Goal: Task Accomplishment & Management: Manage account settings

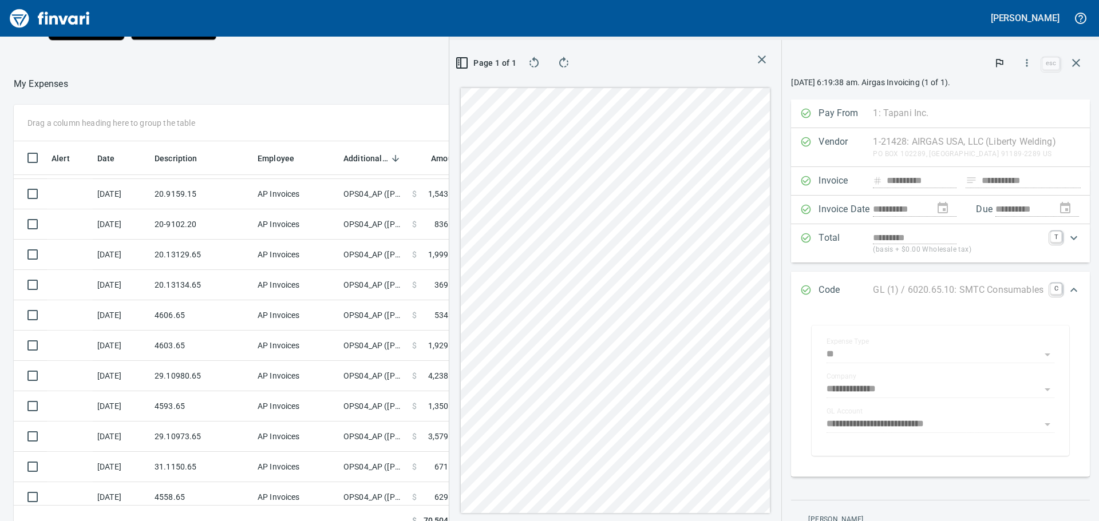
scroll to position [57, 0]
drag, startPoint x: 753, startPoint y: 58, endPoint x: 747, endPoint y: 65, distance: 9.4
click at [758, 58] on icon "button" at bounding box center [762, 60] width 8 height 8
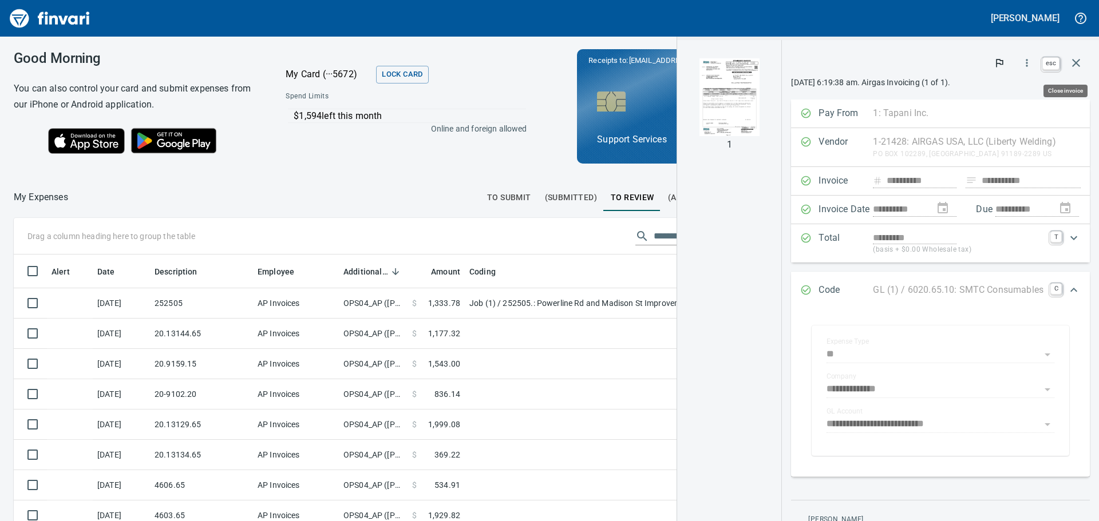
scroll to position [378, 759]
click at [1074, 67] on icon "button" at bounding box center [1076, 63] width 14 height 14
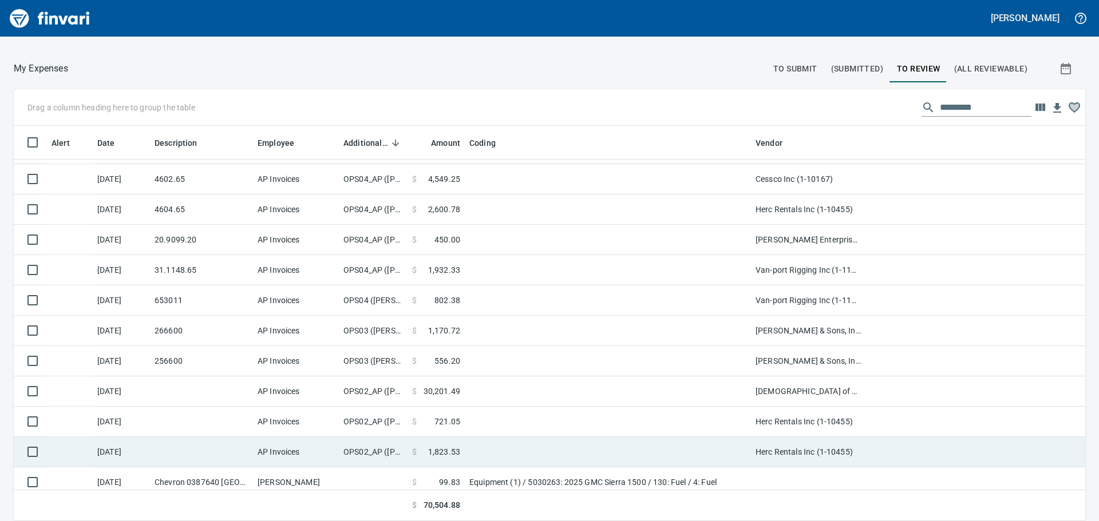
scroll to position [640, 0]
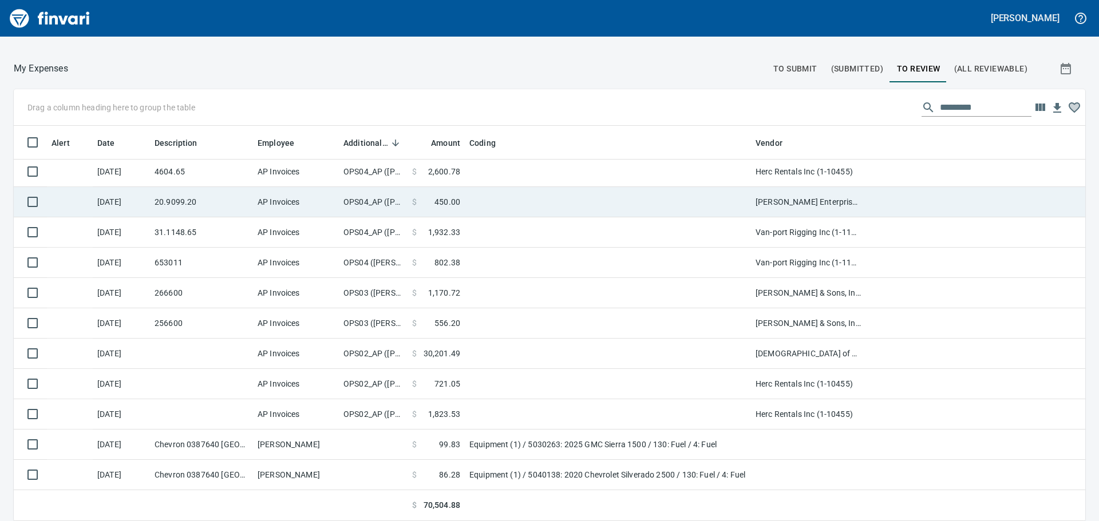
click at [332, 212] on td "AP Invoices" at bounding box center [296, 202] width 86 height 30
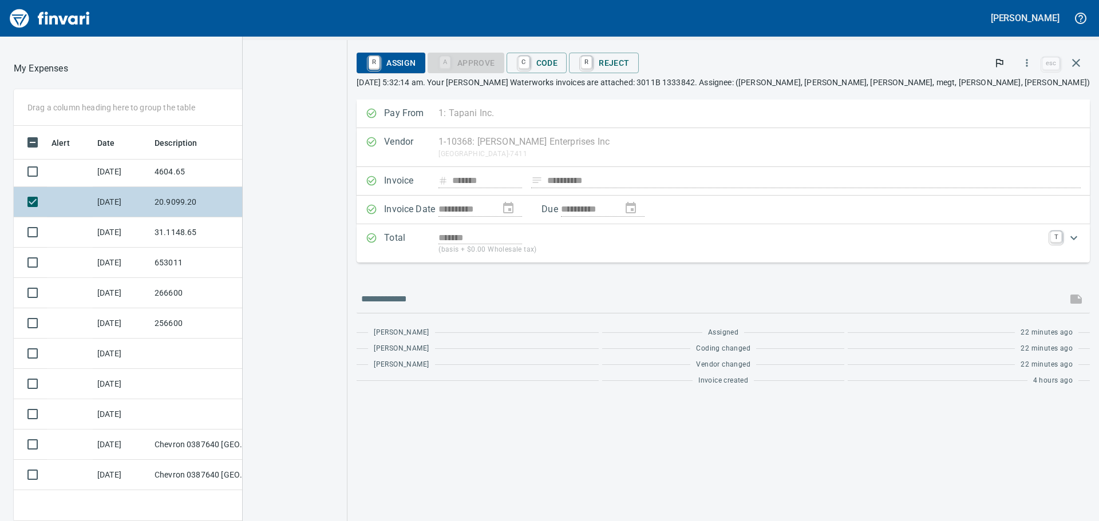
scroll to position [378, 759]
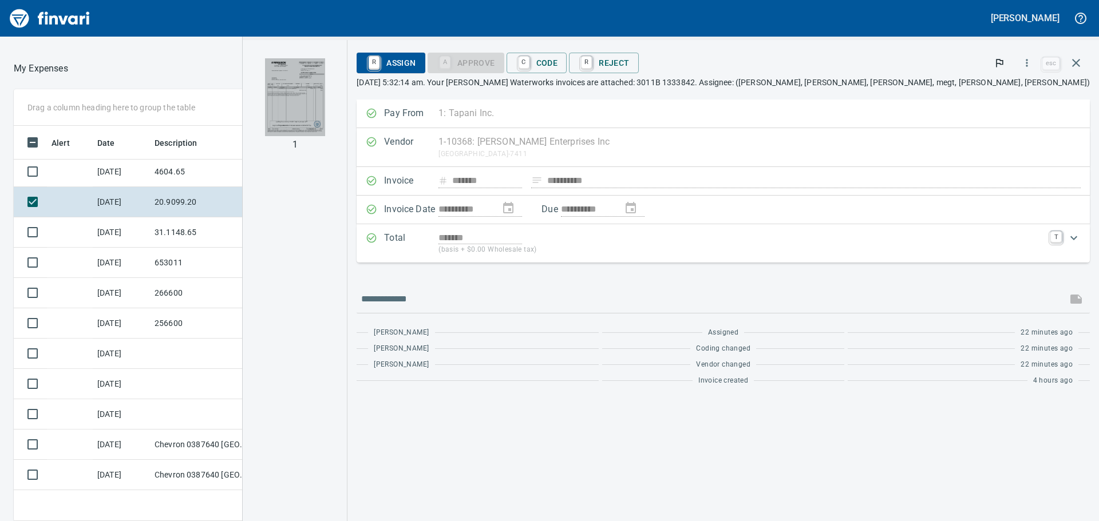
click at [325, 81] on img "button" at bounding box center [295, 97] width 60 height 78
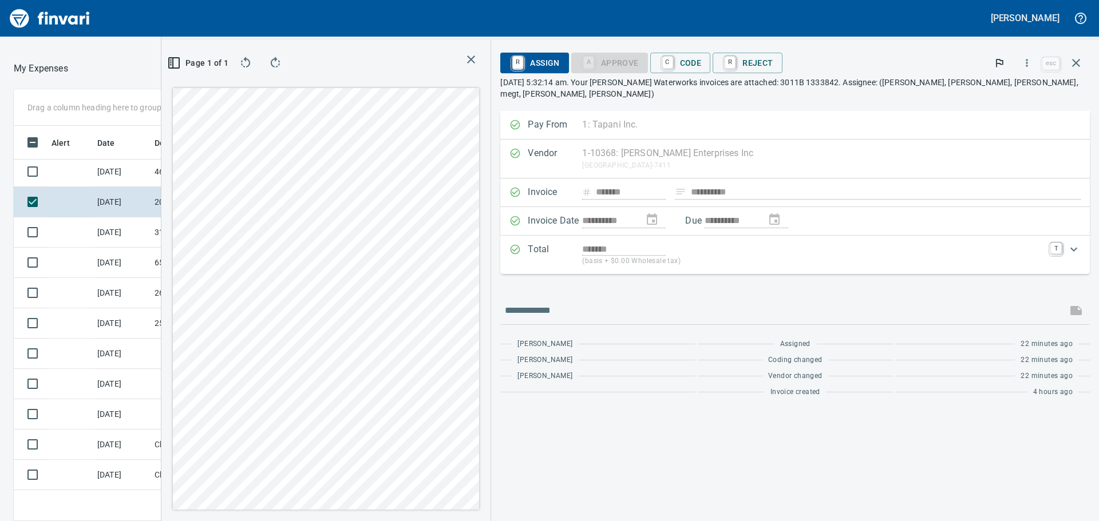
click at [478, 59] on icon "button" at bounding box center [471, 60] width 14 height 14
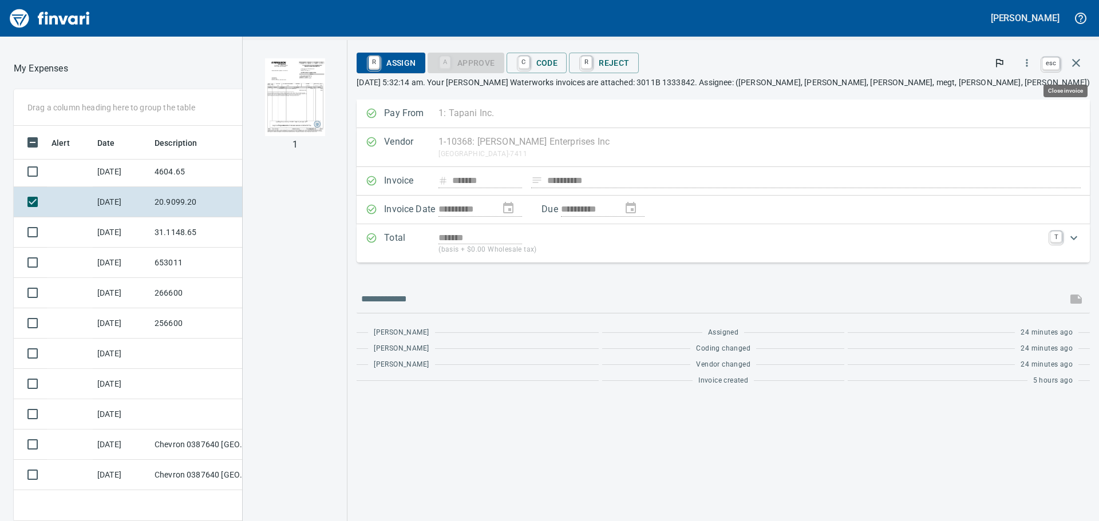
click at [1075, 61] on icon "button" at bounding box center [1076, 63] width 14 height 14
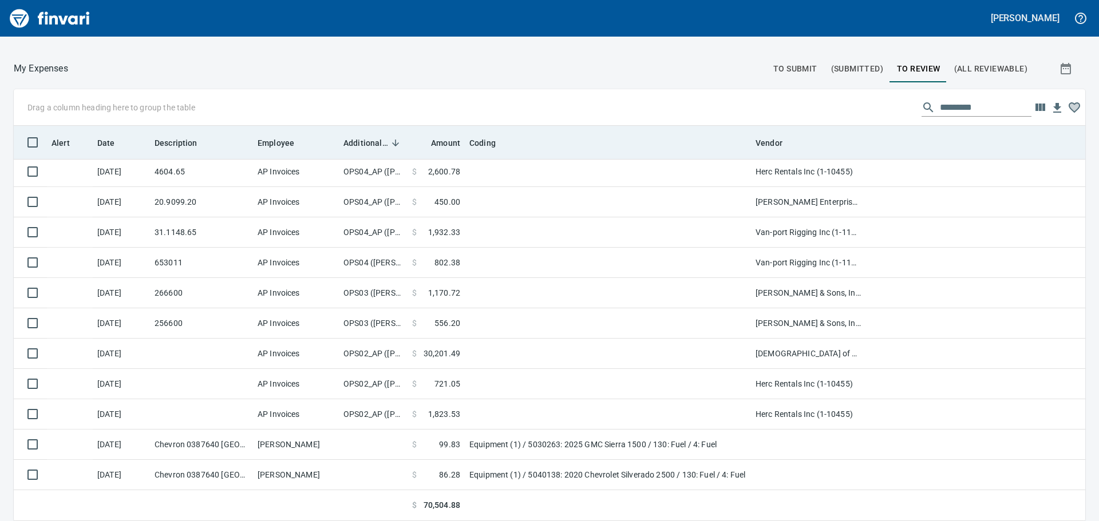
scroll to position [387, 1044]
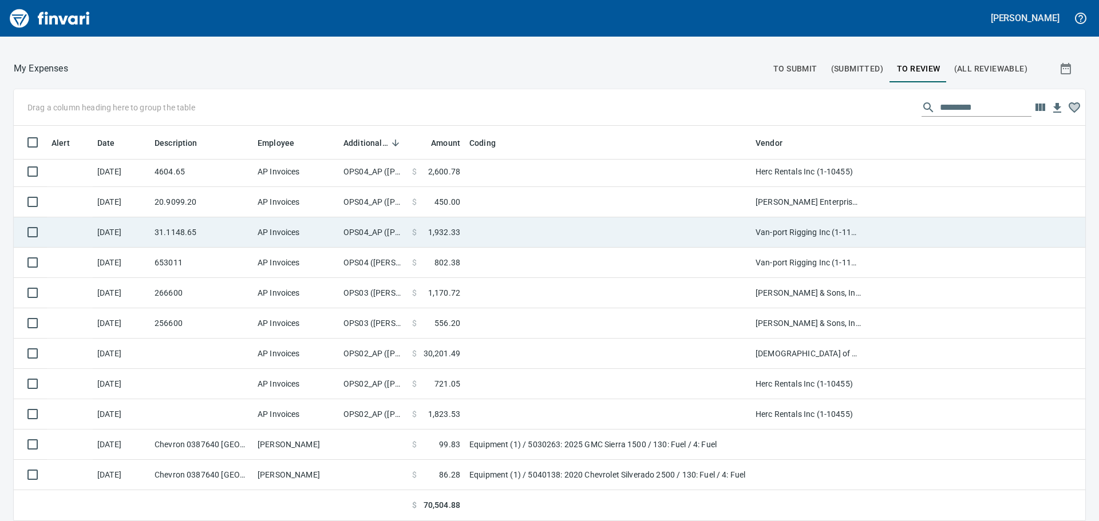
click at [582, 239] on td at bounding box center [608, 232] width 286 height 30
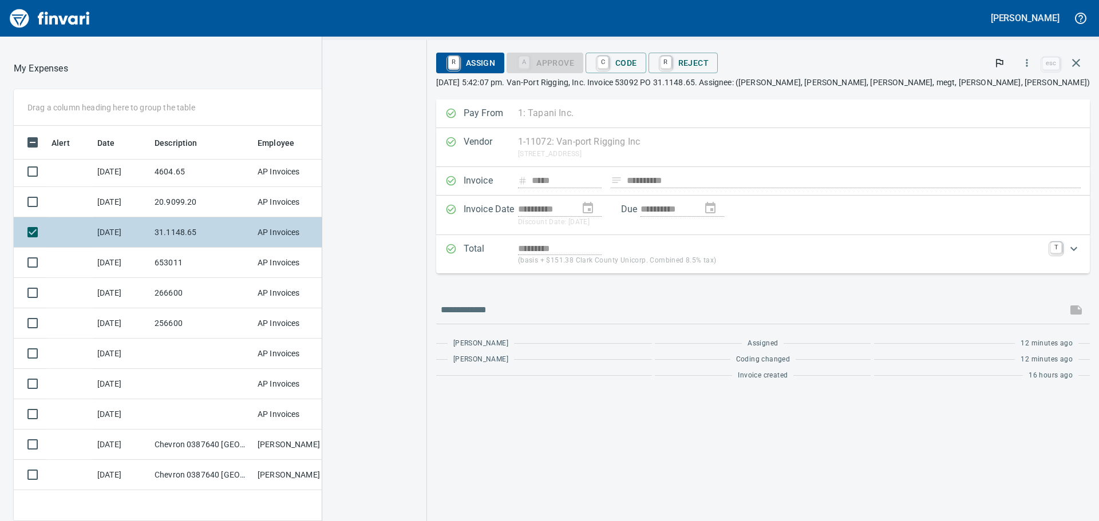
scroll to position [378, 759]
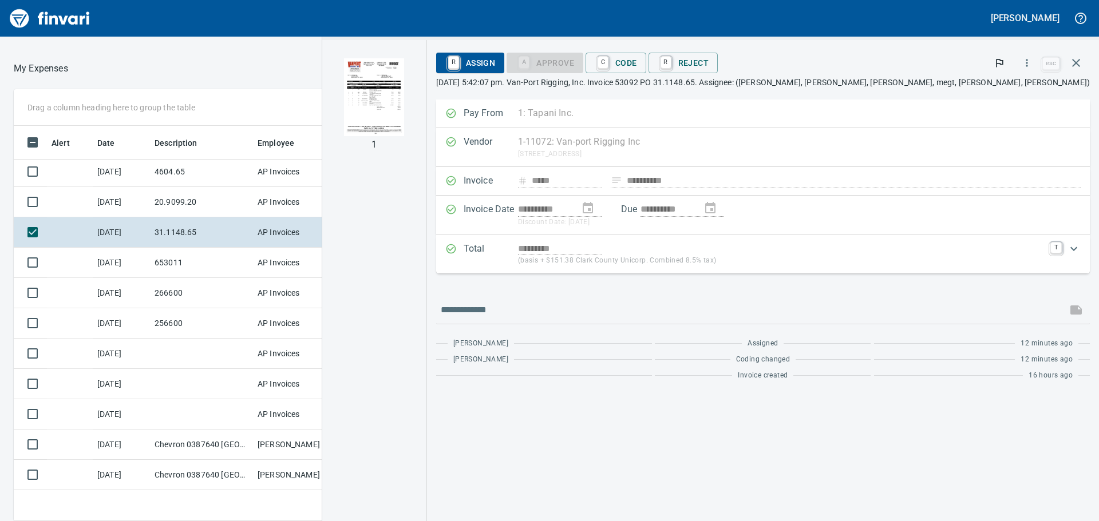
click at [404, 103] on img "button" at bounding box center [374, 97] width 60 height 78
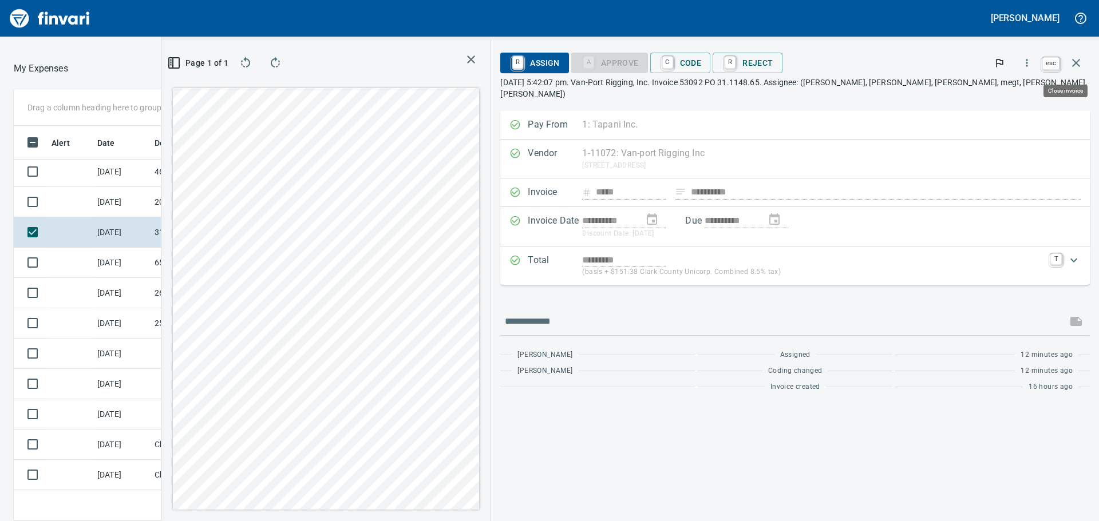
click at [1079, 58] on icon "button" at bounding box center [1076, 63] width 14 height 14
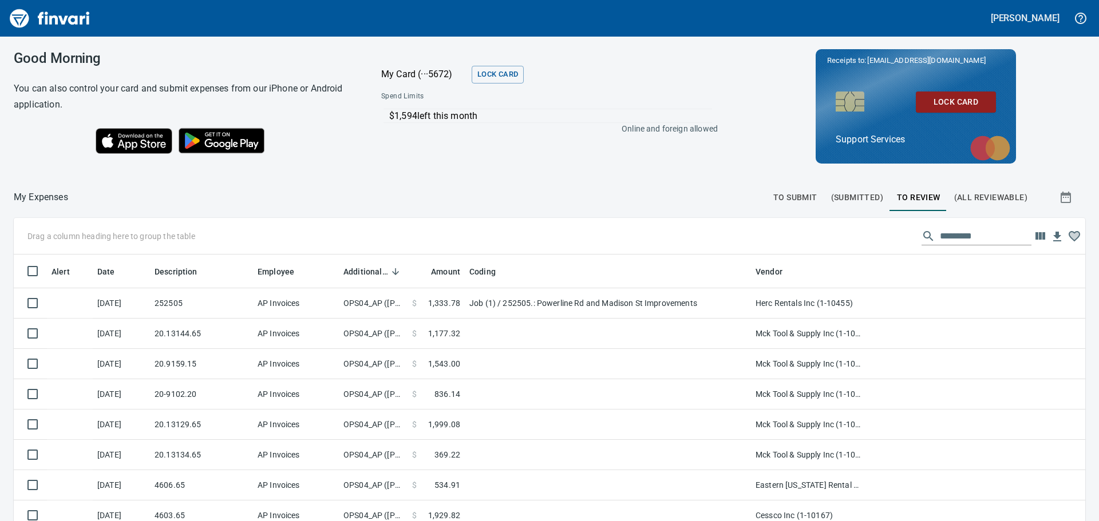
click at [22, 17] on img "Finvari" at bounding box center [50, 18] width 86 height 27
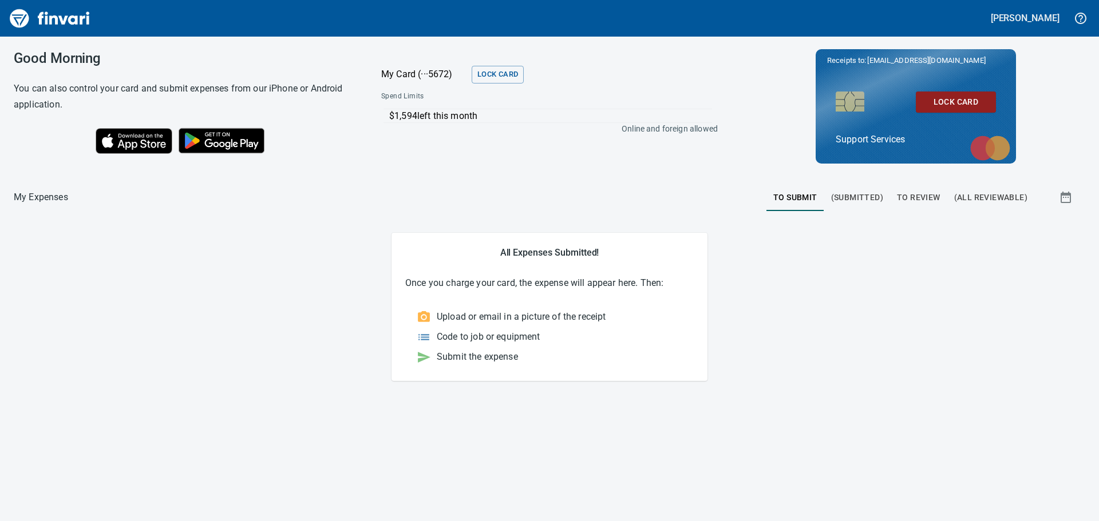
click at [938, 201] on span "To Review" at bounding box center [918, 198] width 43 height 14
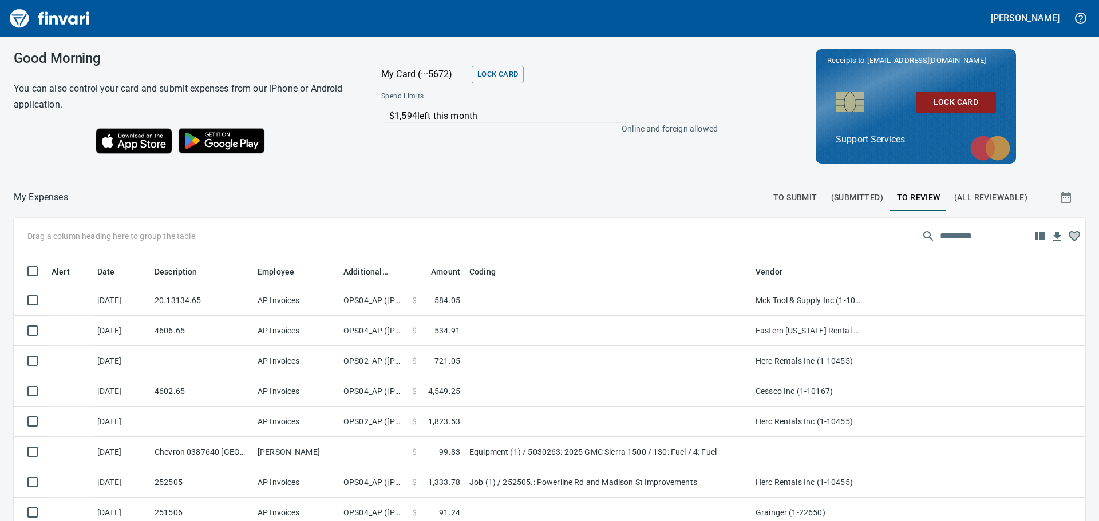
scroll to position [411, 0]
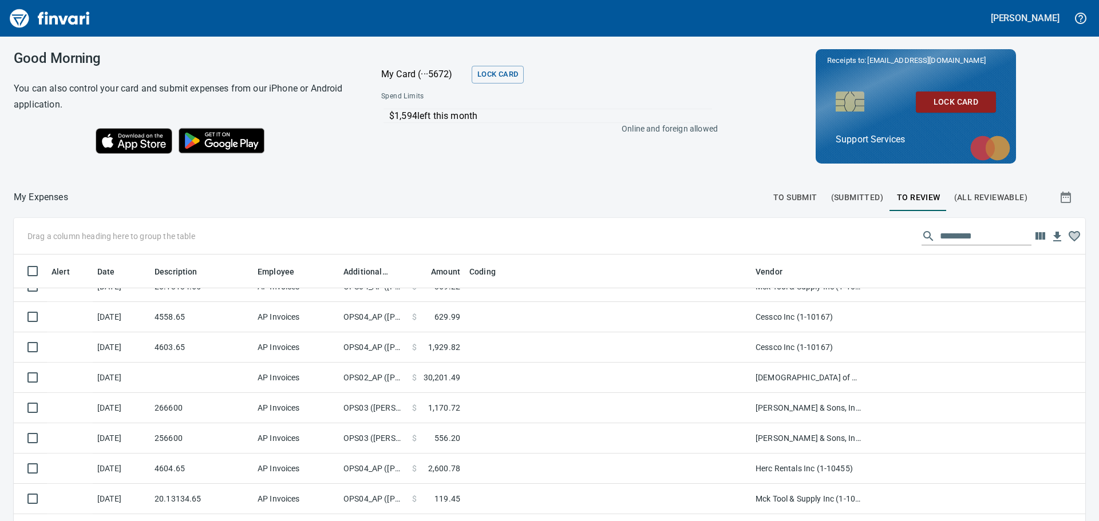
click at [973, 204] on span "(All Reviewable)" at bounding box center [990, 198] width 73 height 14
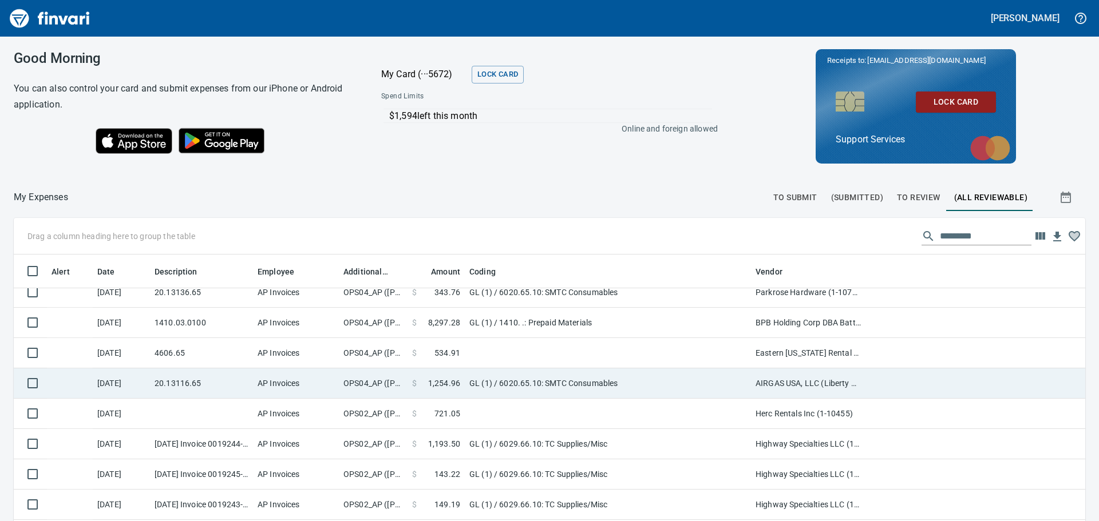
scroll to position [1316, 0]
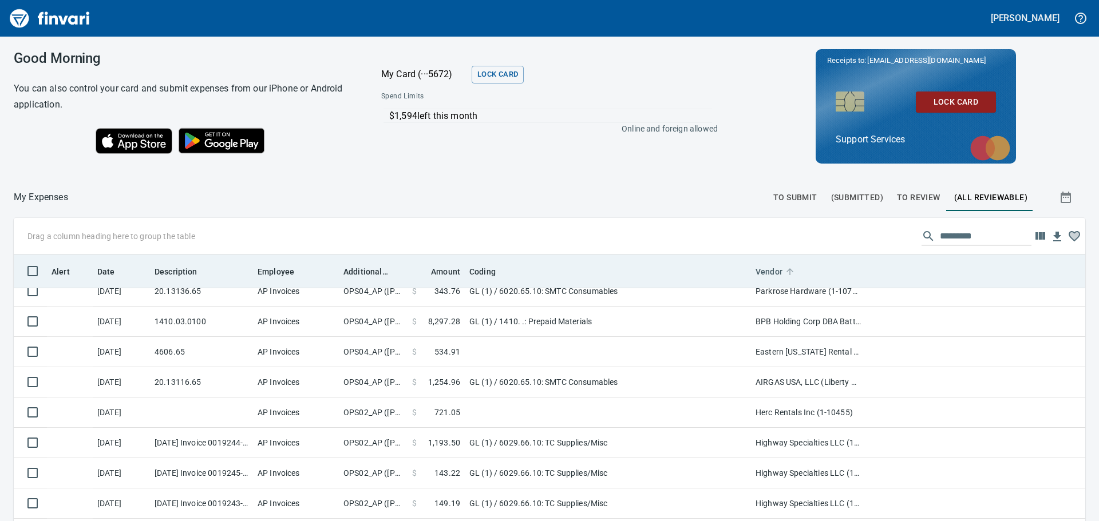
click at [784, 277] on span "Vendor" at bounding box center [776, 272] width 42 height 14
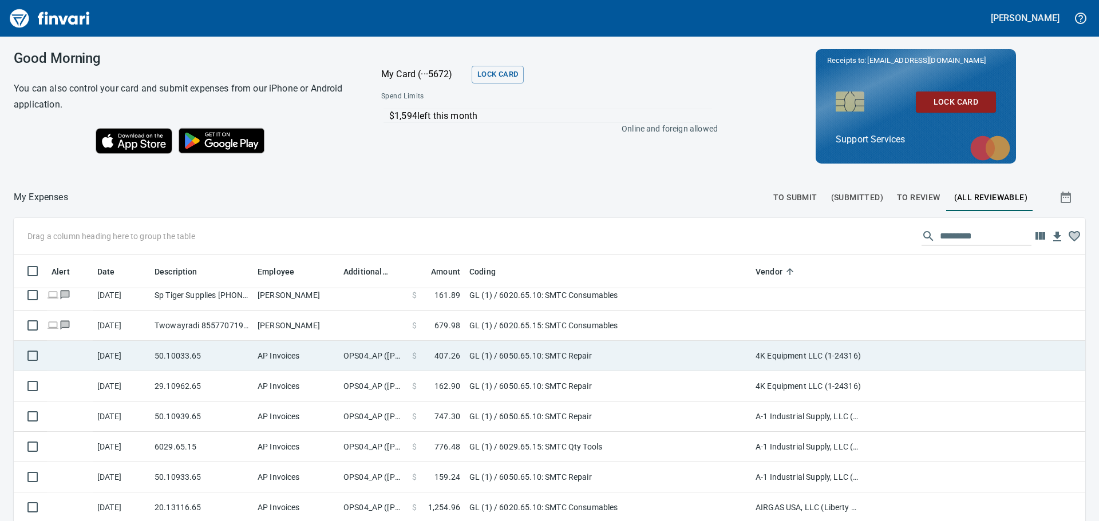
scroll to position [4075, 0]
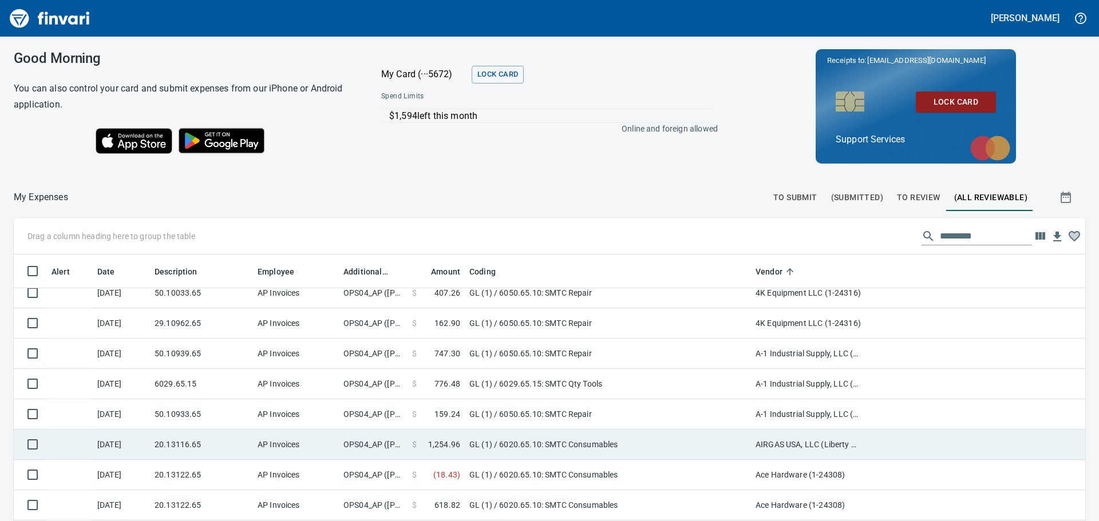
click at [786, 439] on td "AIRGAS USA, LLC (Liberty Welding) (1-21428)" at bounding box center [808, 445] width 114 height 30
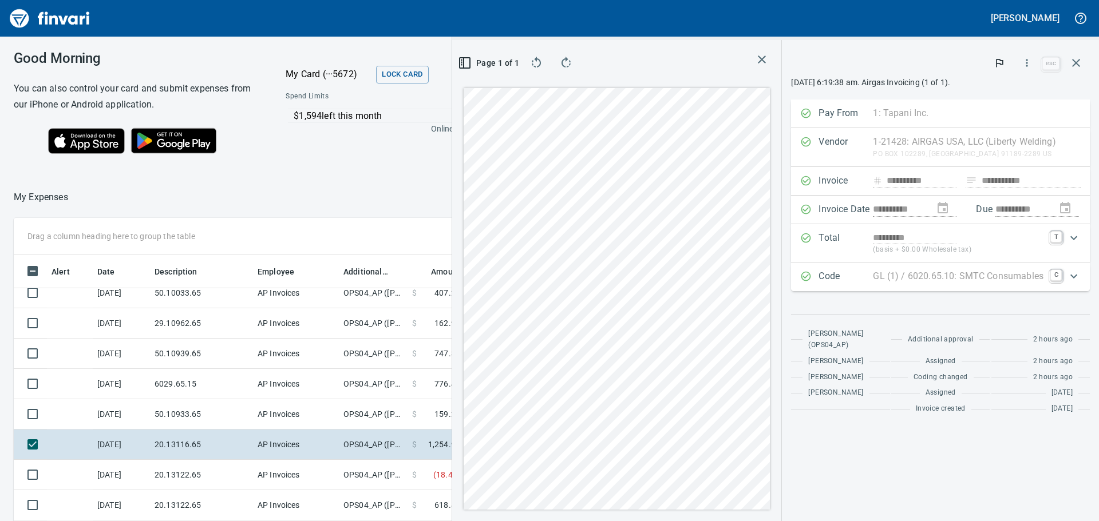
scroll to position [378, 759]
click at [1020, 60] on button "button" at bounding box center [1026, 62] width 25 height 25
click at [910, 69] on div at bounding box center [549, 260] width 1099 height 521
click at [1060, 275] on div "Expand" at bounding box center [1073, 276] width 27 height 27
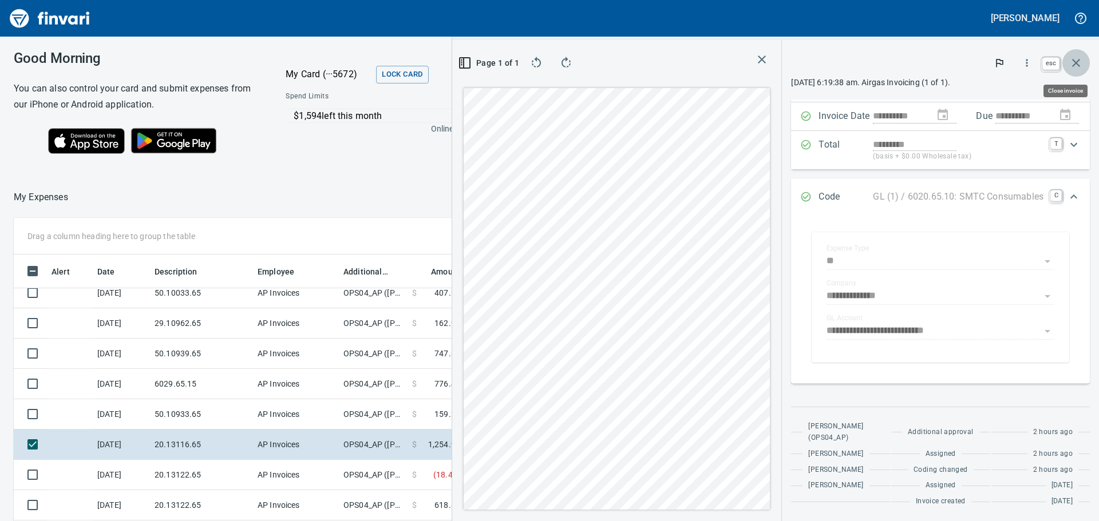
click at [1072, 62] on icon "button" at bounding box center [1076, 63] width 14 height 14
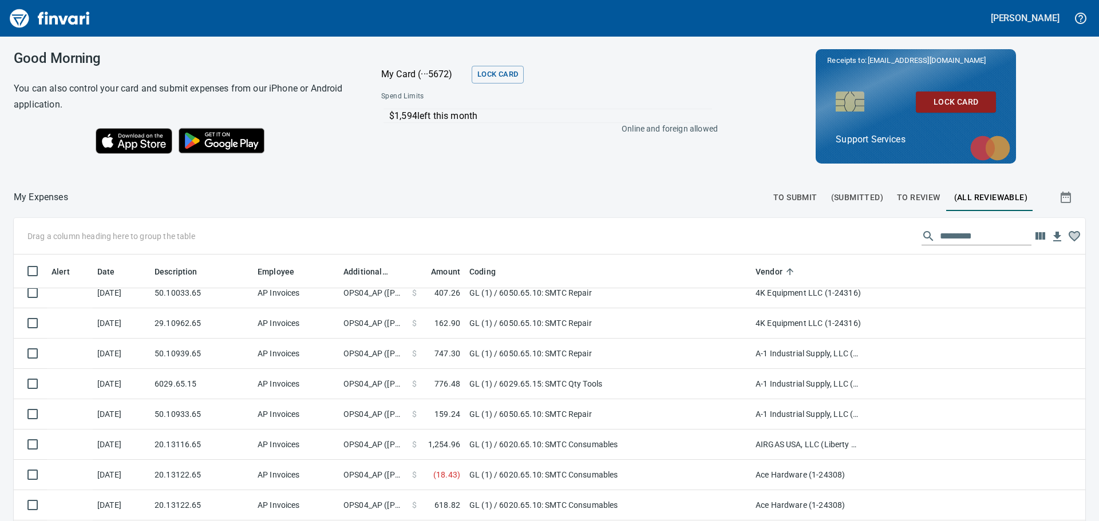
scroll to position [387, 1044]
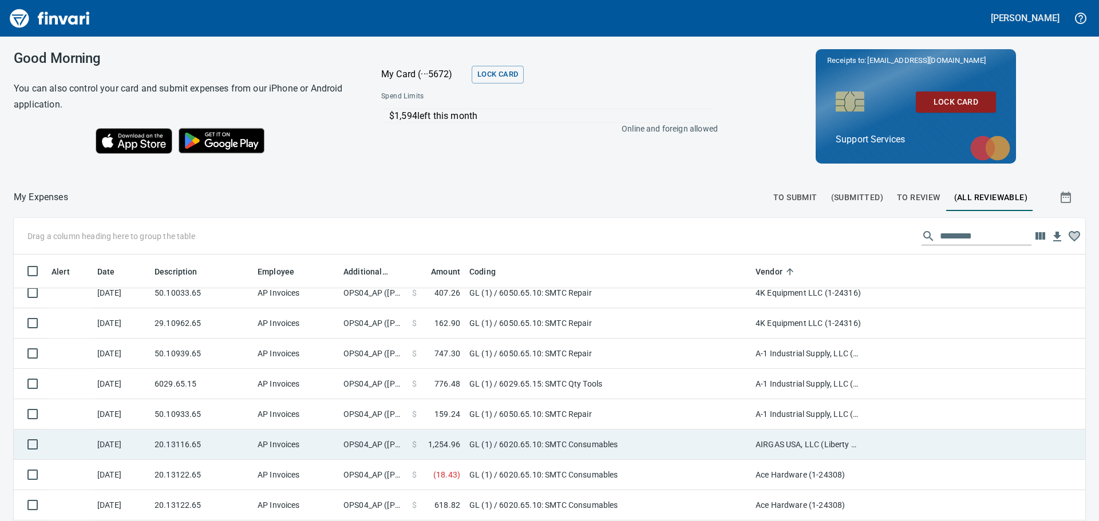
drag, startPoint x: 806, startPoint y: 437, endPoint x: 765, endPoint y: 441, distance: 41.4
click at [765, 441] on td "AIRGAS USA, LLC (Liberty Welding) (1-21428)" at bounding box center [808, 445] width 114 height 30
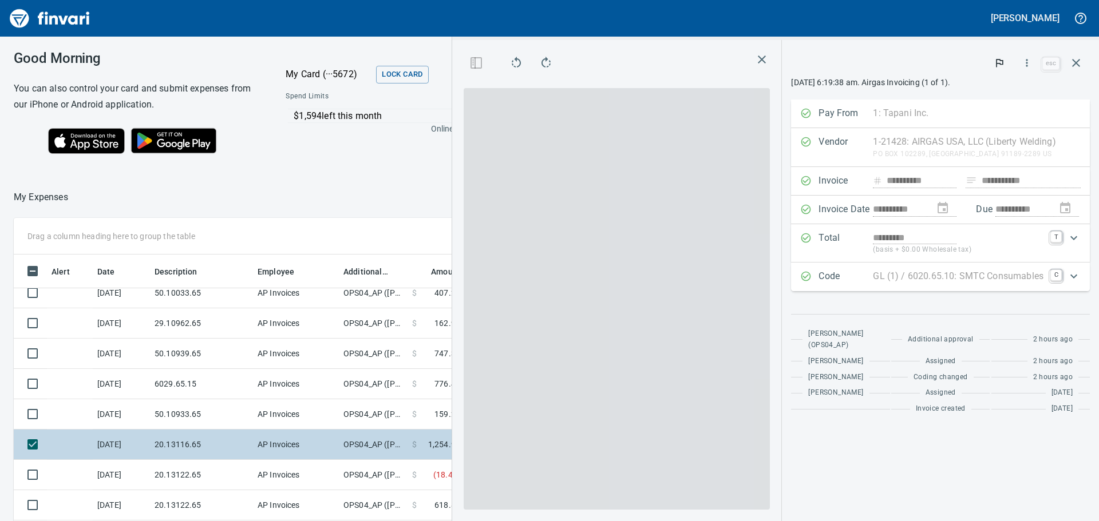
scroll to position [378, 759]
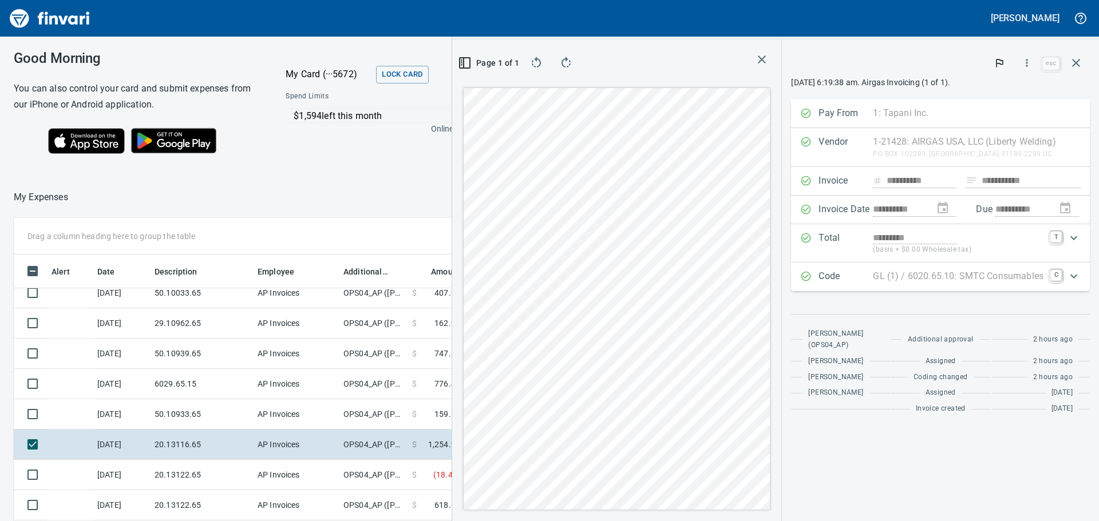
click at [916, 126] on div "Pay From 1: Tapani Inc. 1 Tapani Inc. 2 Tapani Trucking, Inc. 3 Tower Rock, Inc…" at bounding box center [940, 114] width 299 height 29
click at [1032, 58] on icon "button" at bounding box center [1026, 62] width 11 height 11
click at [1072, 60] on div at bounding box center [549, 260] width 1099 height 521
click at [1076, 65] on icon "button" at bounding box center [1076, 63] width 14 height 14
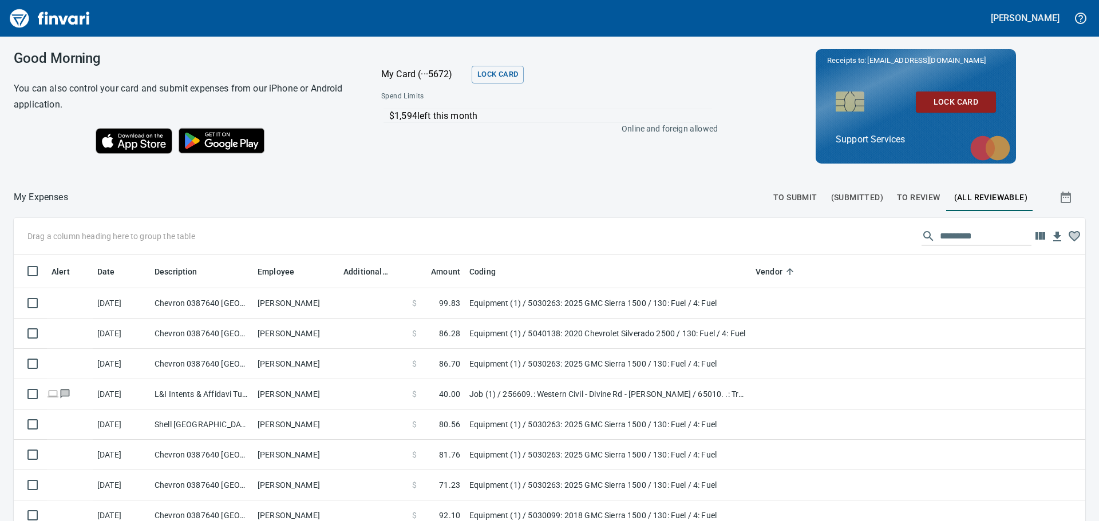
click at [793, 201] on span "To Submit" at bounding box center [795, 198] width 44 height 14
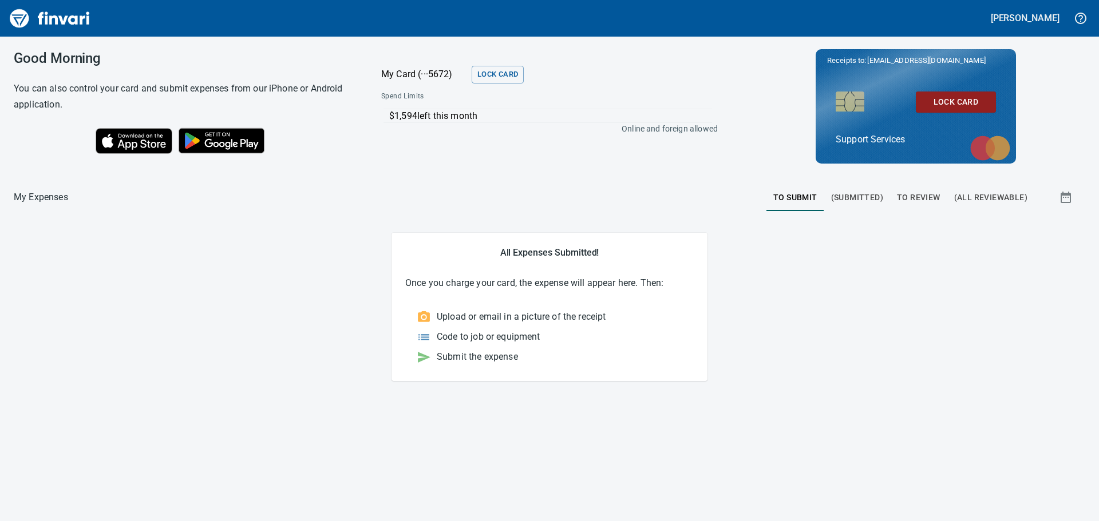
click at [863, 196] on span "(Submitted)" at bounding box center [857, 198] width 52 height 14
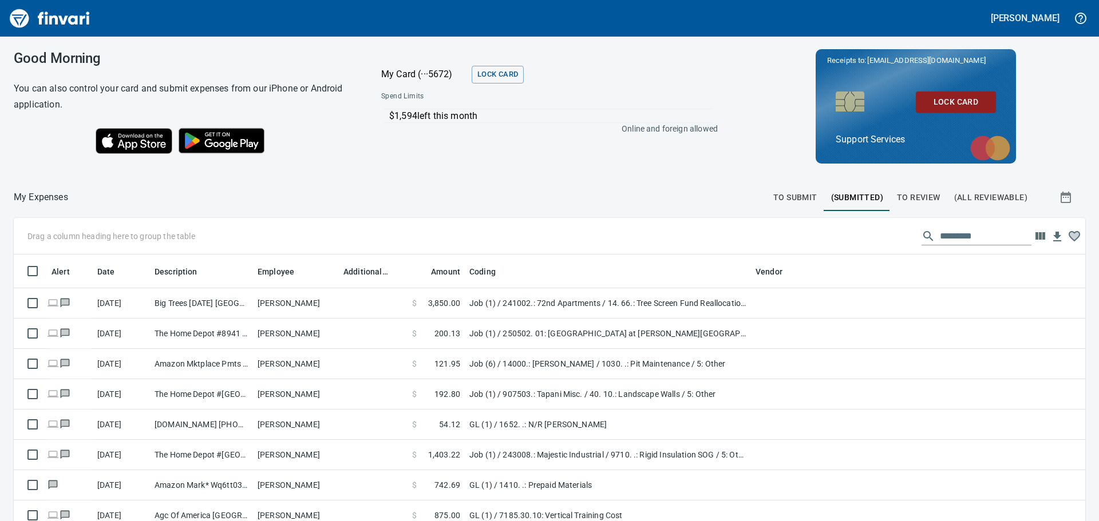
scroll to position [387, 1045]
